Goal: Task Accomplishment & Management: Manage account settings

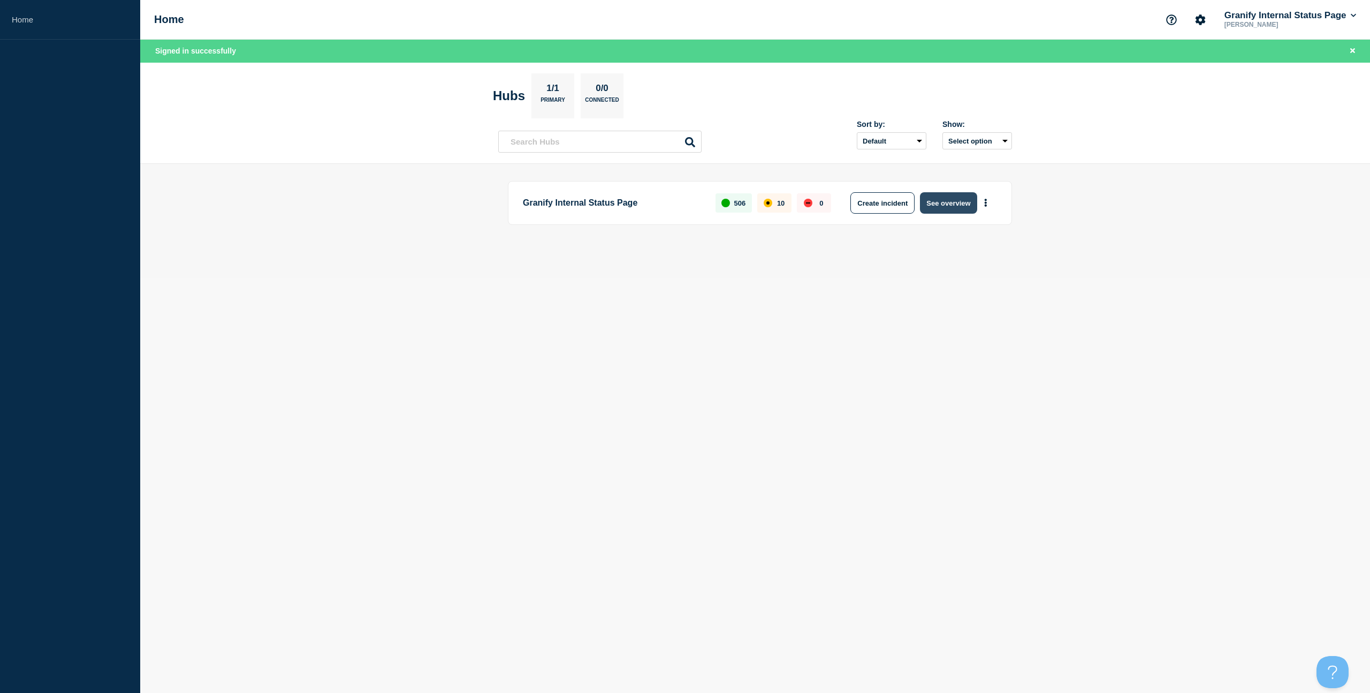
click at [684, 200] on button "See overview" at bounding box center [948, 202] width 57 height 21
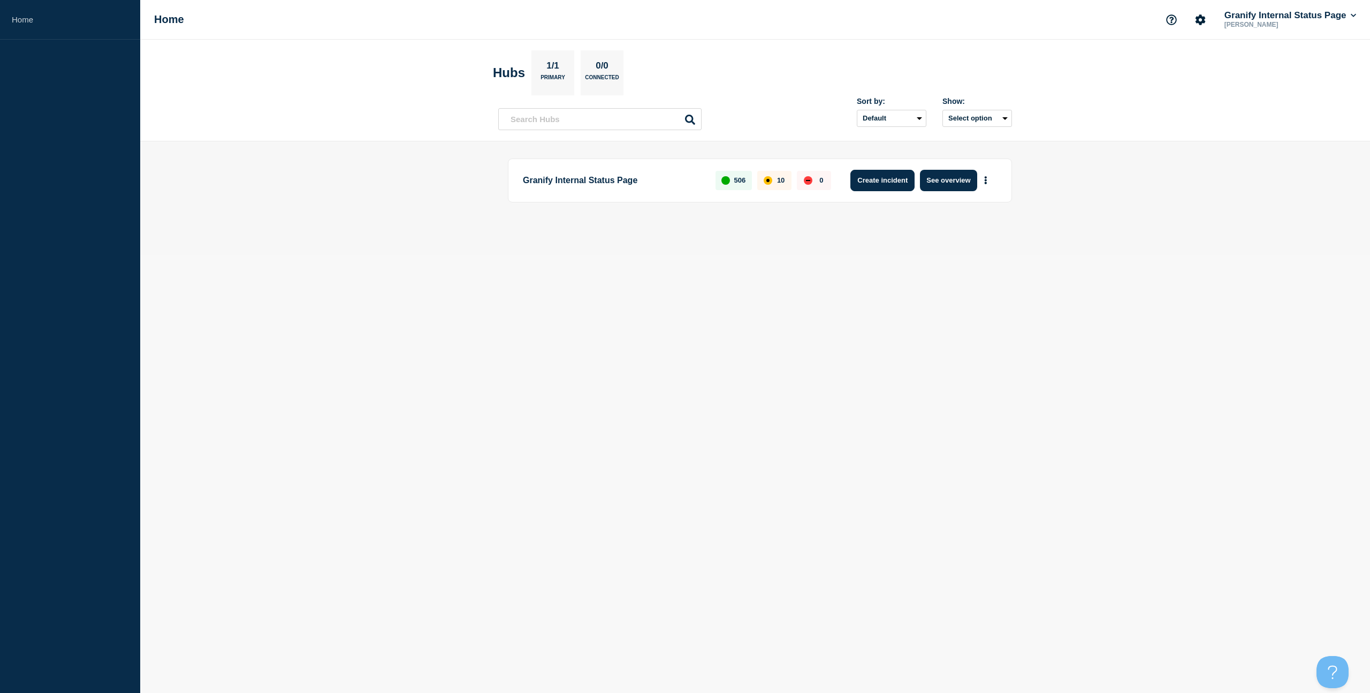
click at [684, 187] on button "Create incident" at bounding box center [883, 180] width 64 height 21
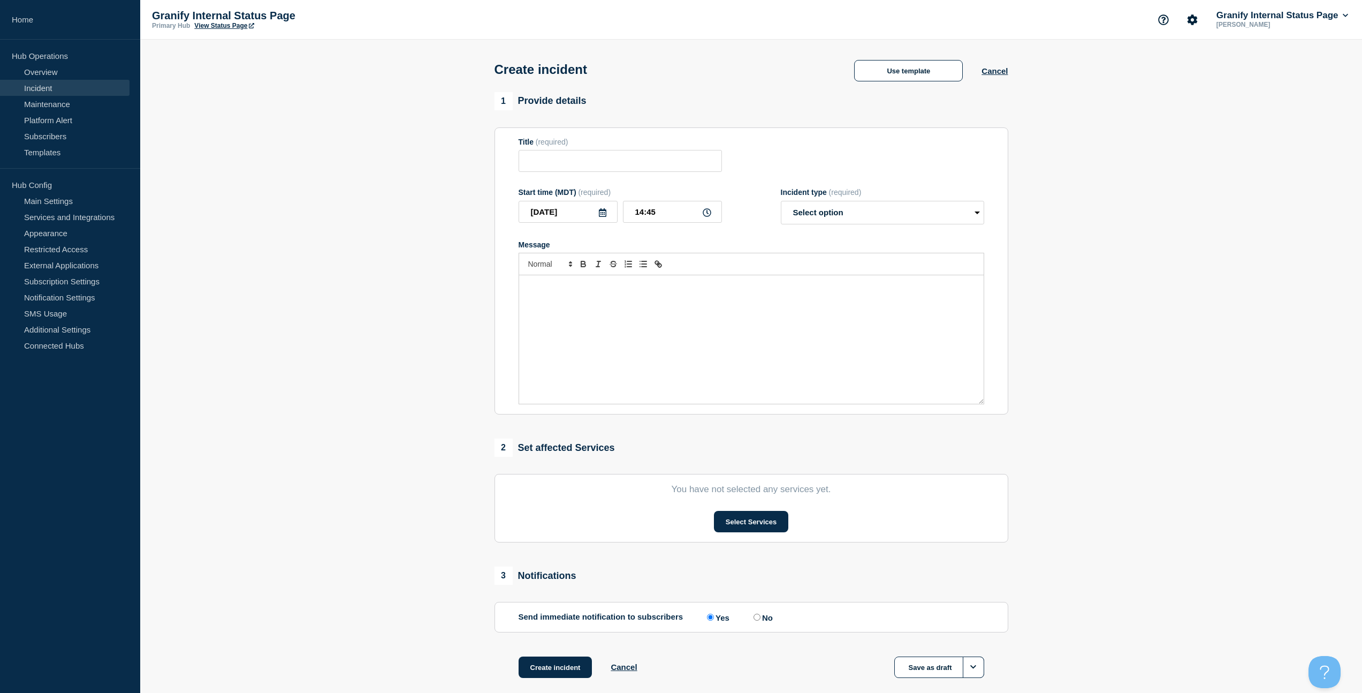
click at [684, 328] on div "Message" at bounding box center [751, 339] width 465 height 128
click at [684, 206] on div "Incident type (required) Select option Investigating Identified Monitoring" at bounding box center [882, 206] width 203 height 36
click at [684, 71] on button "Use template" at bounding box center [908, 70] width 109 height 21
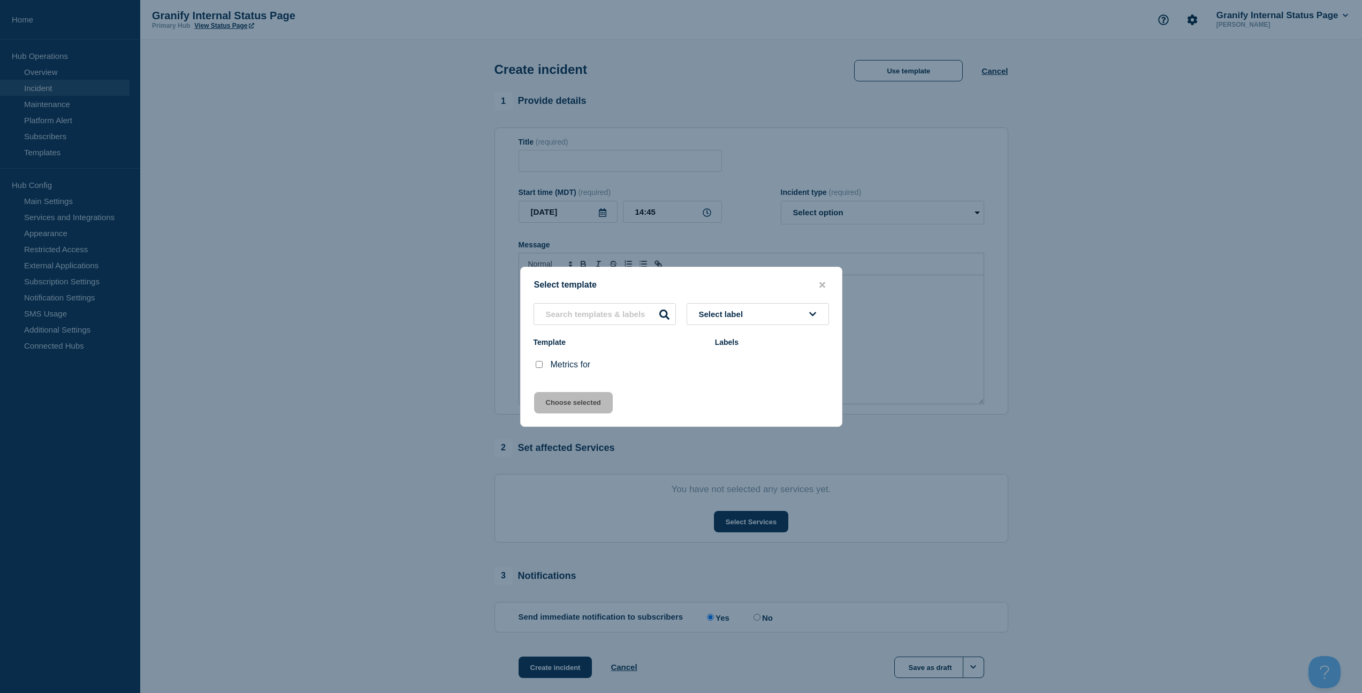
click at [538, 368] on input "Metrics for checkbox" at bounding box center [539, 364] width 7 height 7
checkbox input "true"
click at [546, 394] on button "Choose selected" at bounding box center [573, 402] width 79 height 21
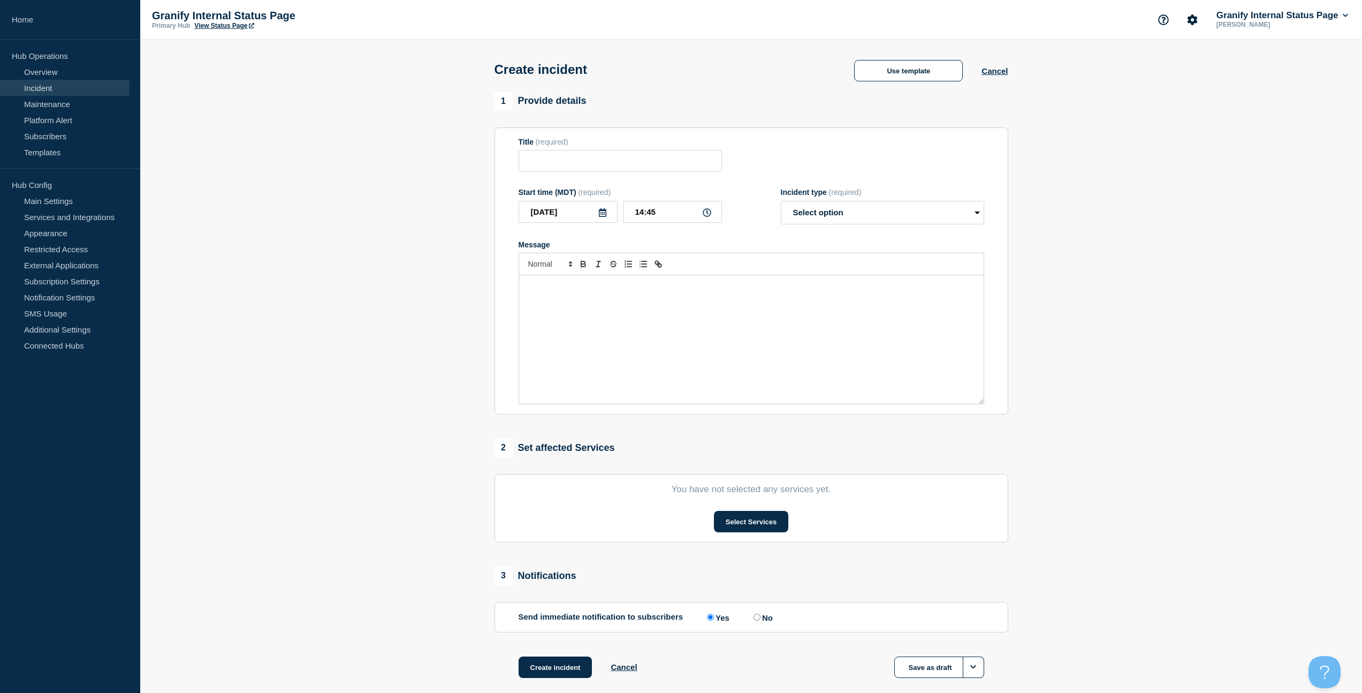
type input "Metrics for"
select select "monitoring"
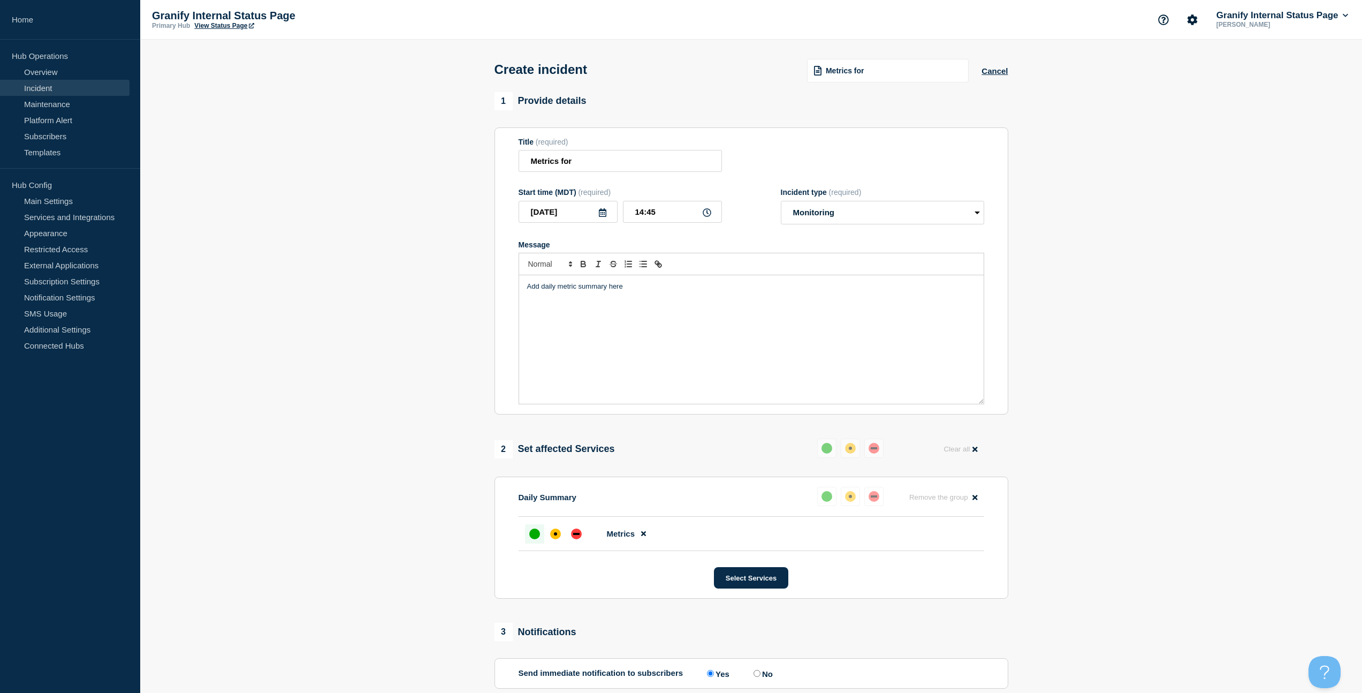
click at [587, 332] on div "Add daily metric summary here" at bounding box center [751, 339] width 465 height 128
click at [642, 269] on icon "Toggle bulleted list" at bounding box center [644, 264] width 10 height 10
click at [636, 333] on div "Errors are back up on [PERSON_NAME] Web All sites look to have recovered after …" at bounding box center [751, 339] width 465 height 128
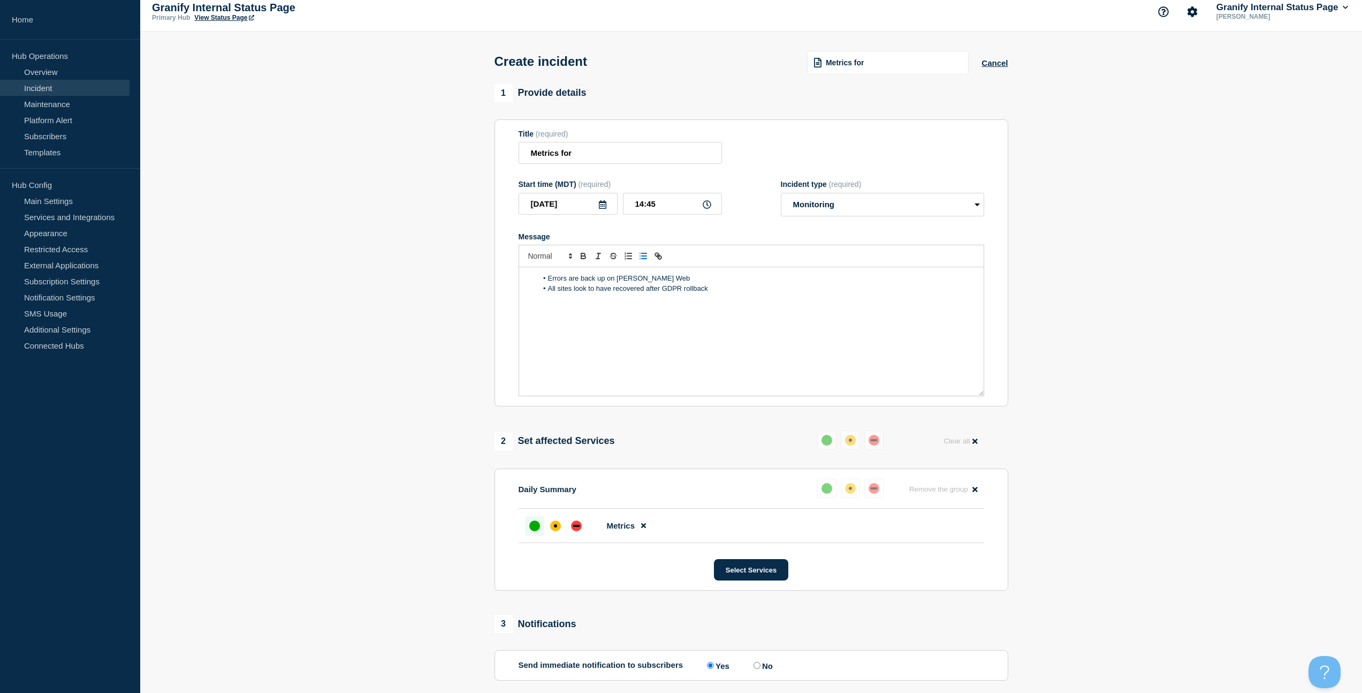
scroll to position [127, 0]
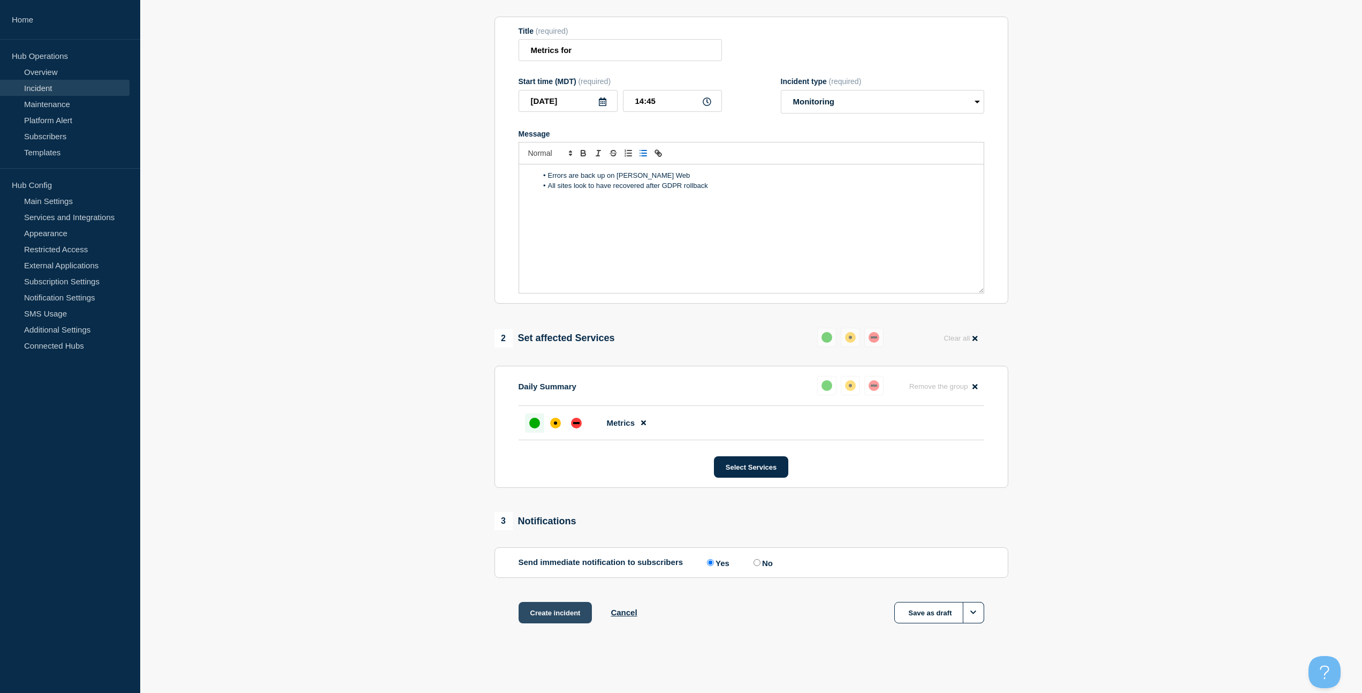
click at [565, 612] on button "Create incident" at bounding box center [556, 612] width 74 height 21
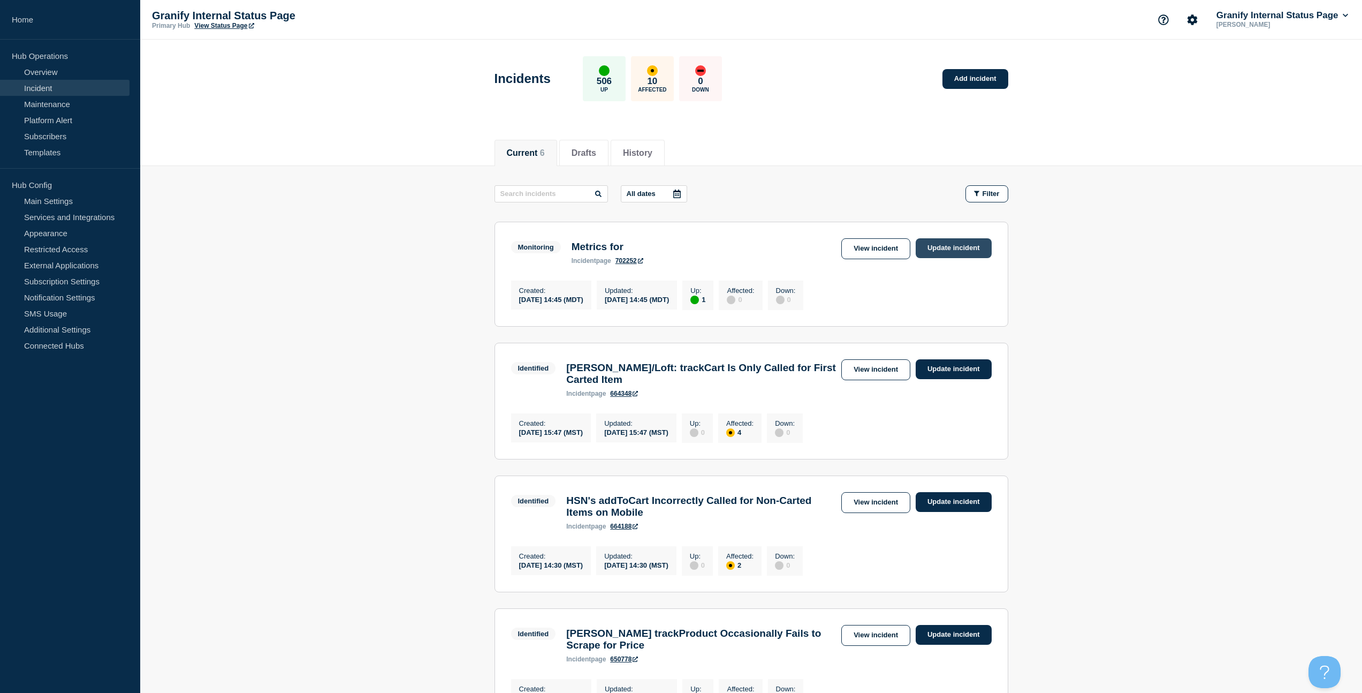
click at [947, 254] on link "Update incident" at bounding box center [954, 248] width 76 height 20
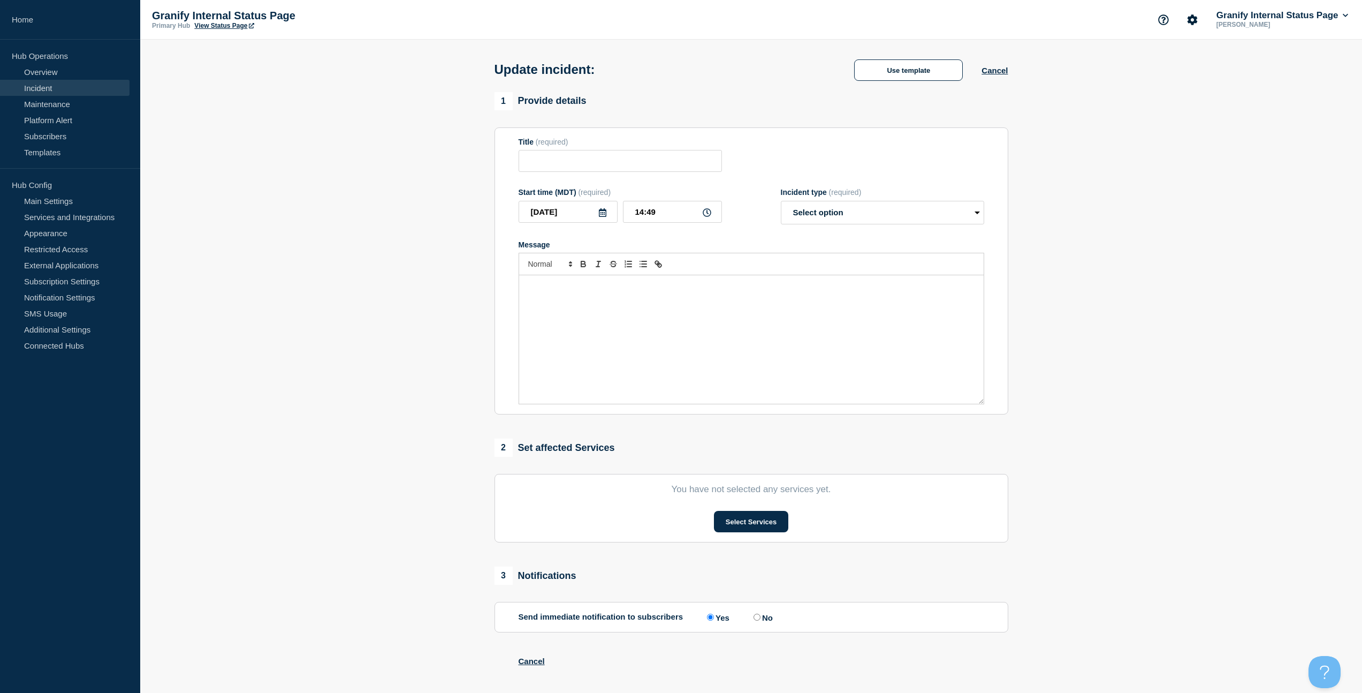
type input "Metrics for"
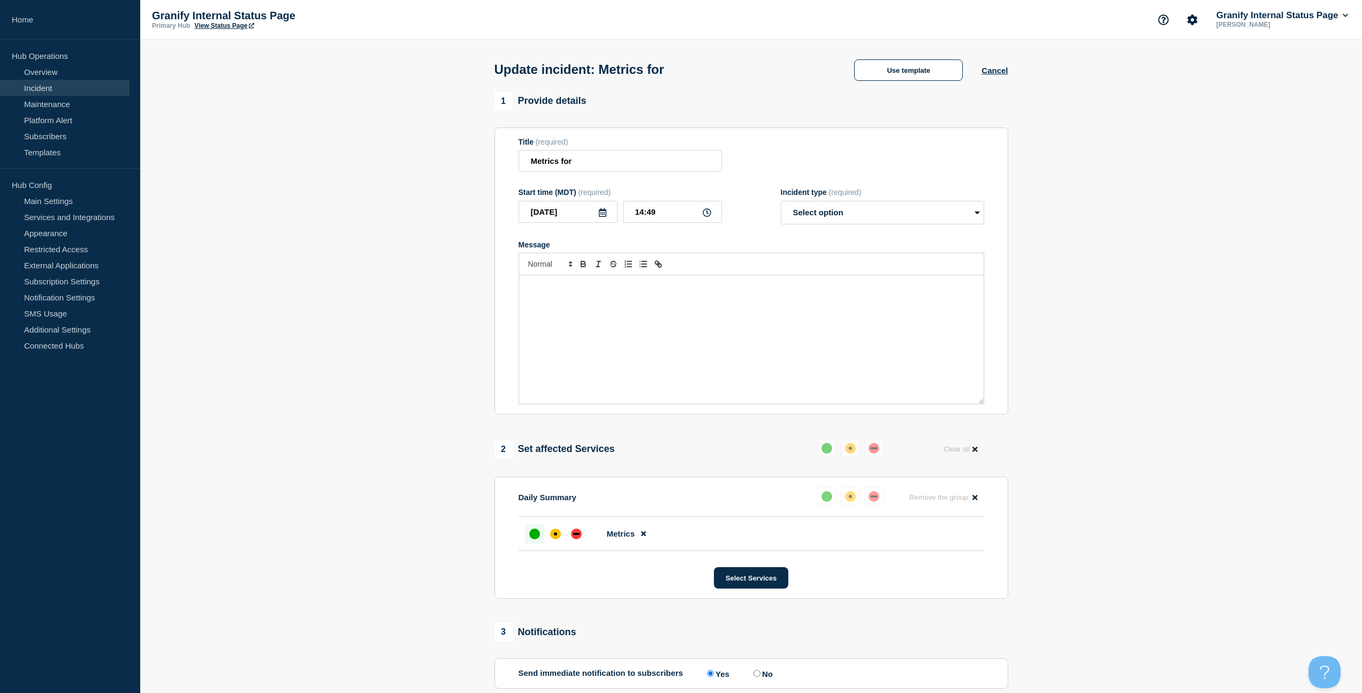
click at [829, 238] on form "Title (required) Metrics for Start time (MDT) (required) 2025-08-22 14:49 Incid…" at bounding box center [752, 271] width 466 height 267
click at [824, 224] on select "Select option Investigating Identified Monitoring Resolved" at bounding box center [882, 213] width 203 height 24
select select "resolved"
click at [781, 208] on select "Select option Investigating Identified Monitoring Resolved" at bounding box center [882, 213] width 203 height 24
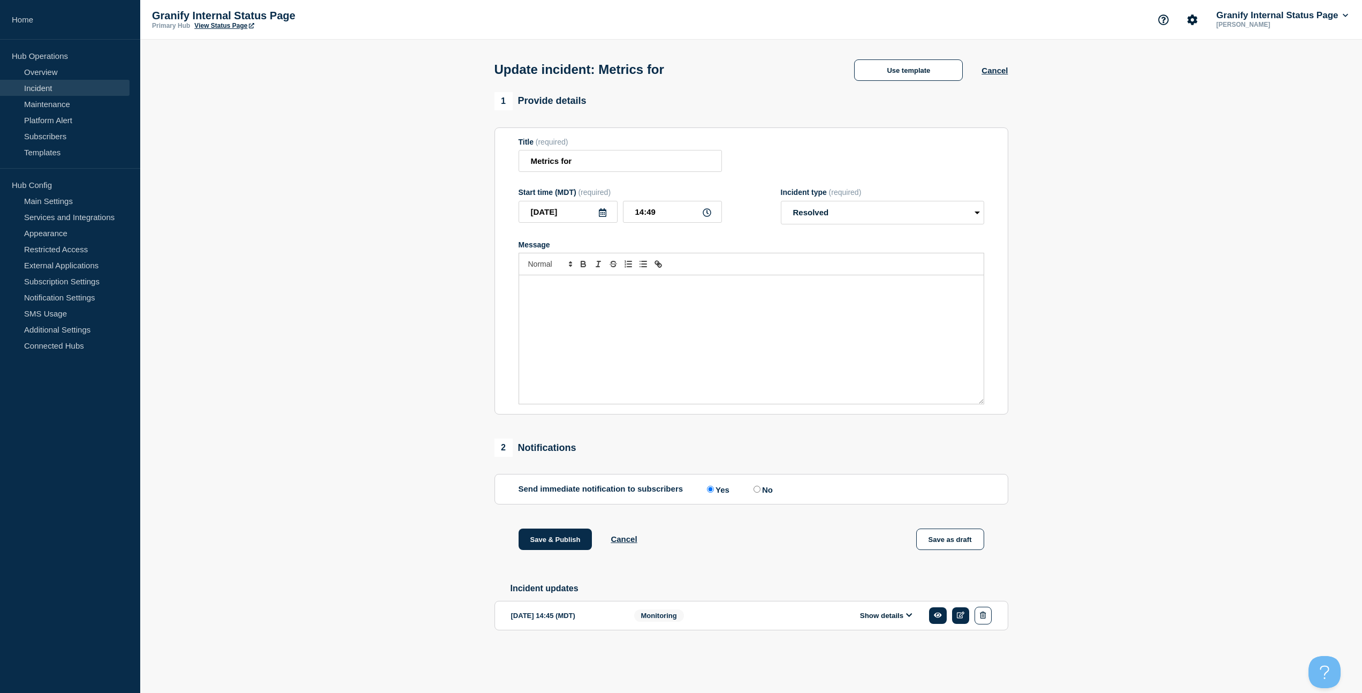
click at [757, 492] on input "No" at bounding box center [757, 488] width 7 height 7
radio input "true"
radio input "false"
click at [542, 550] on button "Save & Publish" at bounding box center [556, 538] width 74 height 21
